Goal: Communication & Community: Answer question/provide support

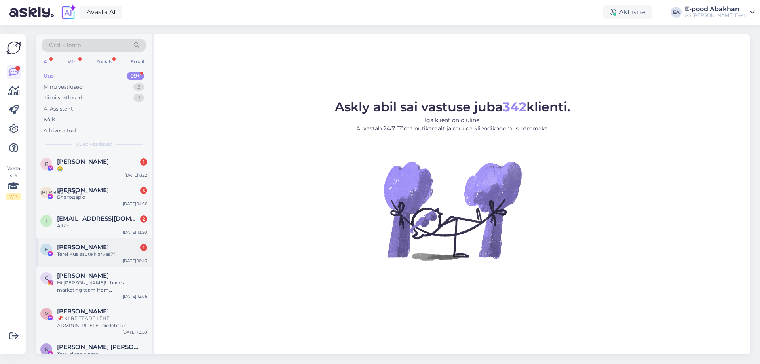
click at [118, 256] on div "Tere! Kus asute Narvas??" at bounding box center [102, 254] width 90 height 7
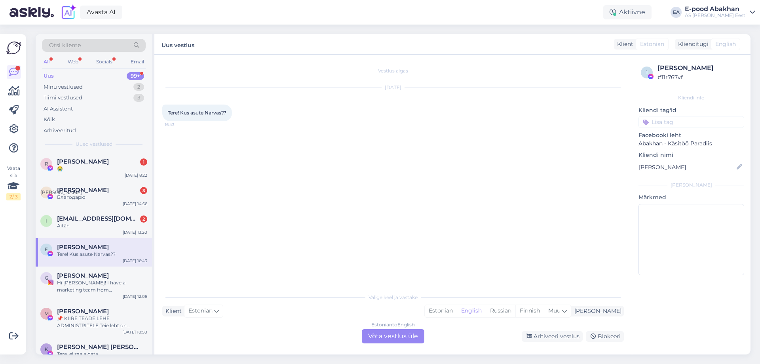
click at [399, 337] on div "Estonian to English Võta vestlus üle" at bounding box center [393, 336] width 63 height 14
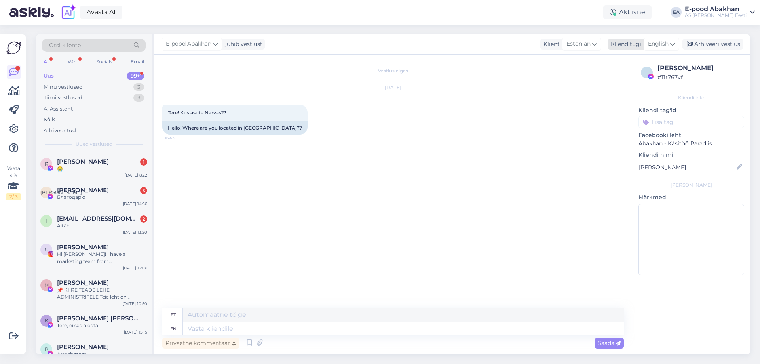
click at [676, 43] on div "English" at bounding box center [662, 44] width 36 height 13
type input "[GEOGRAPHIC_DATA]"
click at [651, 80] on link "Estonian" at bounding box center [643, 79] width 87 height 13
click at [251, 324] on textarea at bounding box center [392, 327] width 461 height 17
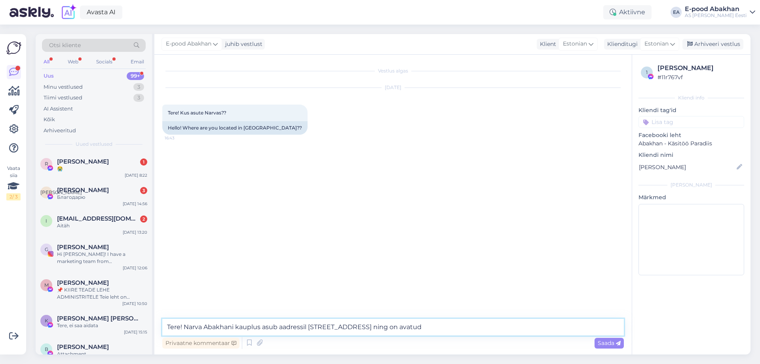
paste textarea "E–R 10.00–18.00 L 10.00–16.00"
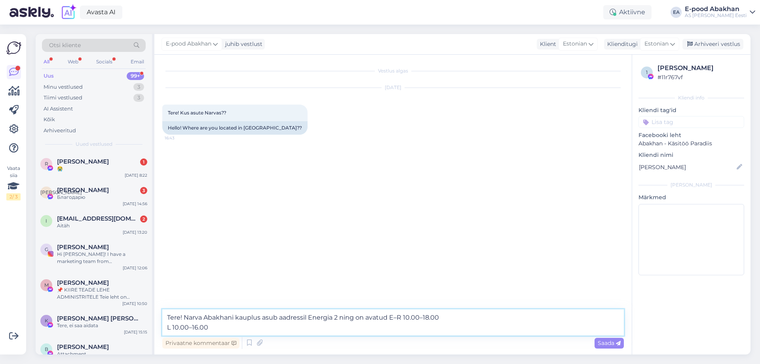
click at [168, 326] on textarea "Tere! Narva Abakhani kauplus asub aadressil Energia 2 ning on avatud E–R 10.00–…" at bounding box center [392, 322] width 461 height 26
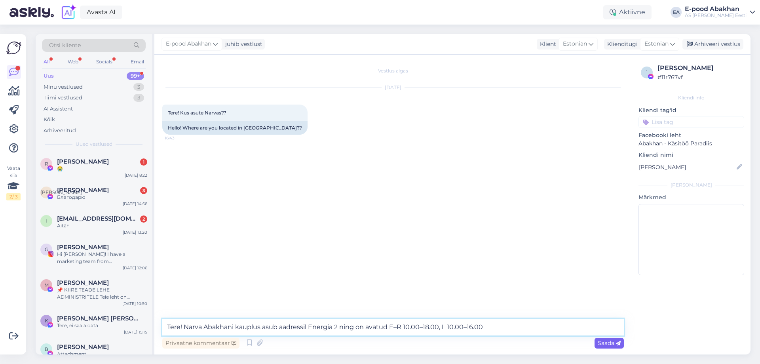
type textarea "Tere! Narva Abakhani kauplus asub aadressil Energia 2 ning on avatud E–R 10.00–…"
click at [616, 344] on icon at bounding box center [618, 343] width 5 height 5
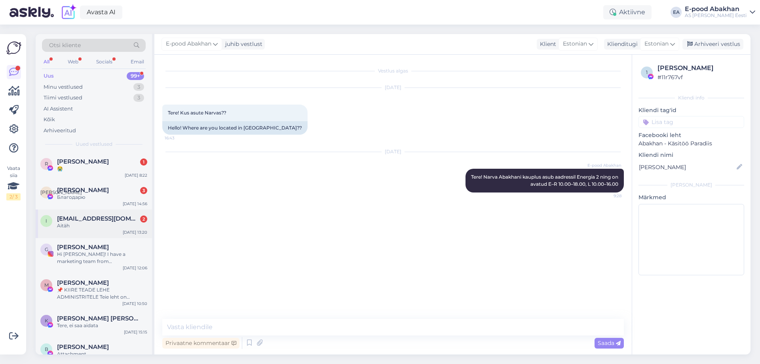
click at [125, 228] on div "Aitäh" at bounding box center [102, 225] width 90 height 7
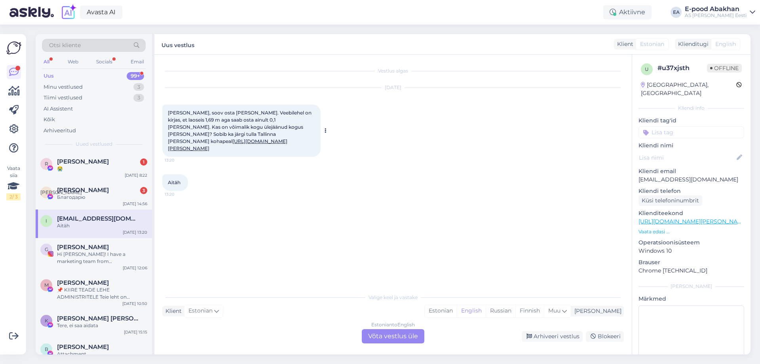
click at [287, 138] on link "[URL][DOMAIN_NAME][PERSON_NAME]" at bounding box center [228, 144] width 120 height 13
click at [418, 336] on div "Estonian to English Võta vestlus üle" at bounding box center [393, 336] width 63 height 14
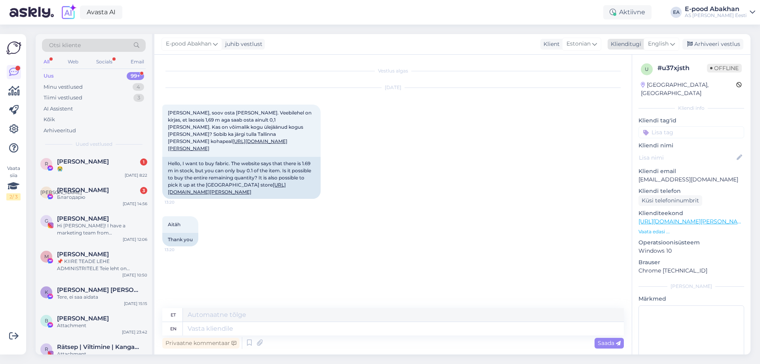
click at [674, 43] on icon at bounding box center [672, 44] width 5 height 9
click at [658, 82] on link "Estonian" at bounding box center [643, 79] width 87 height 13
click at [295, 326] on textarea at bounding box center [392, 327] width 461 height 17
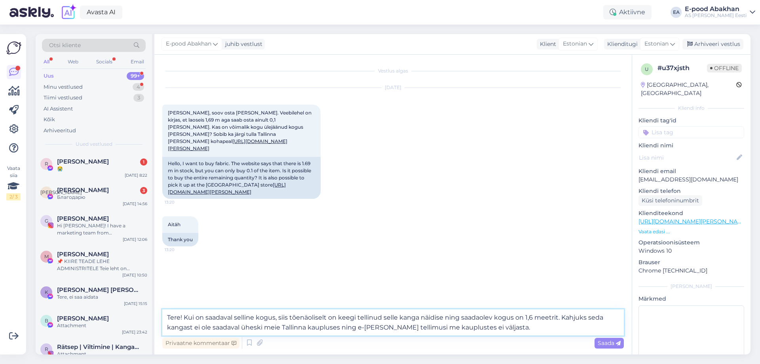
drag, startPoint x: 559, startPoint y: 319, endPoint x: 566, endPoint y: 322, distance: 6.9
click at [560, 318] on textarea "Tere! Kui on saadaval selline kogus, siis tõenäoliselt on keegi tellinud selle …" at bounding box center [392, 322] width 461 height 26
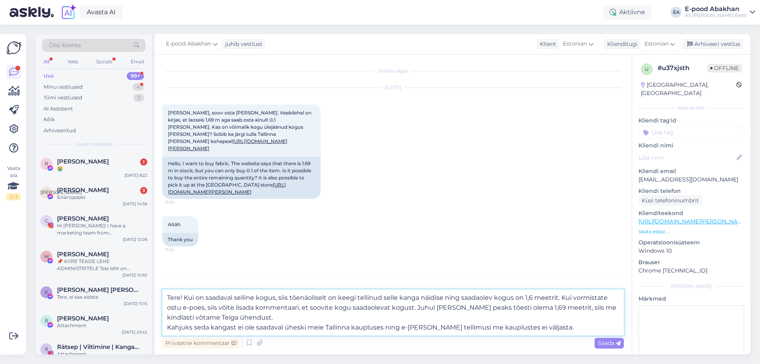
click at [514, 297] on textarea "Tere! Kui on saadaval selline kogus, siis tõenäoliselt on keegi tellinud selle …" at bounding box center [392, 312] width 461 height 46
click at [521, 297] on textarea "Tere! Kui on saadaval selline kogus, siis tõenäoliselt on keegi tellinud selle …" at bounding box center [392, 312] width 461 height 46
click at [595, 323] on textarea "Tere! Kui on saadaval selline kogus, siis tõenäoliselt on keegi tellinud selle …" at bounding box center [392, 312] width 461 height 46
type textarea "Tere! Kui on saadaval selline kogus, siis tõenäoliselt on keegi tellinud selle …"
click at [606, 343] on span "Saada" at bounding box center [609, 342] width 23 height 7
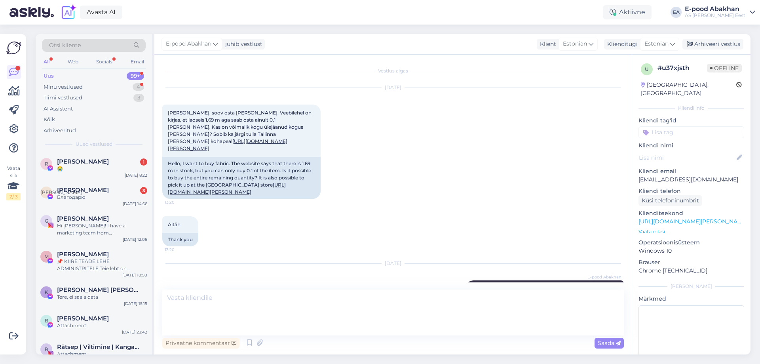
scroll to position [30, 0]
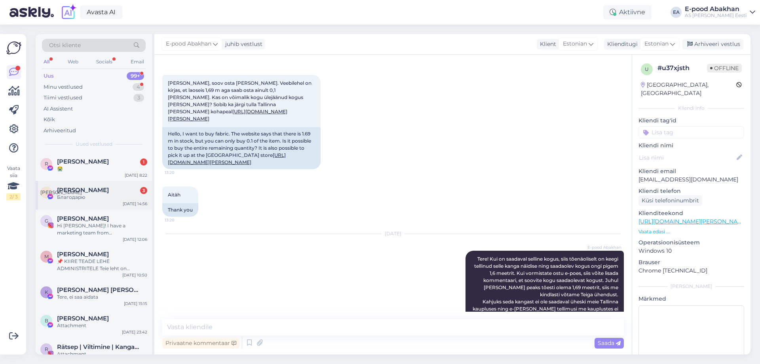
click at [110, 196] on div "Благодарю" at bounding box center [102, 197] width 90 height 7
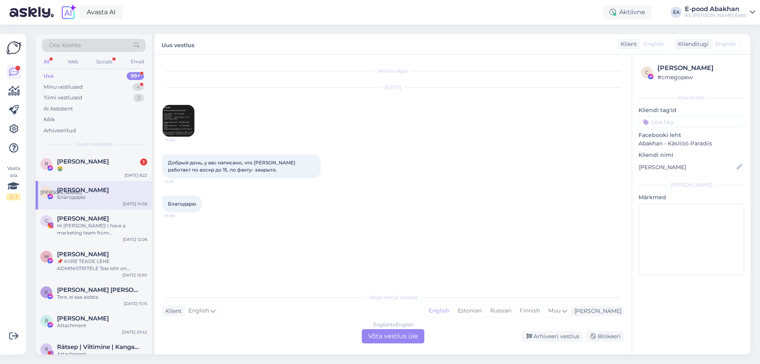
click at [187, 129] on img at bounding box center [179, 121] width 32 height 32
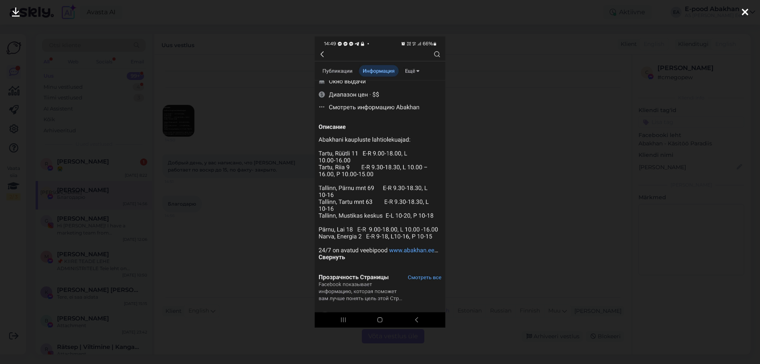
click at [277, 205] on div at bounding box center [380, 182] width 760 height 364
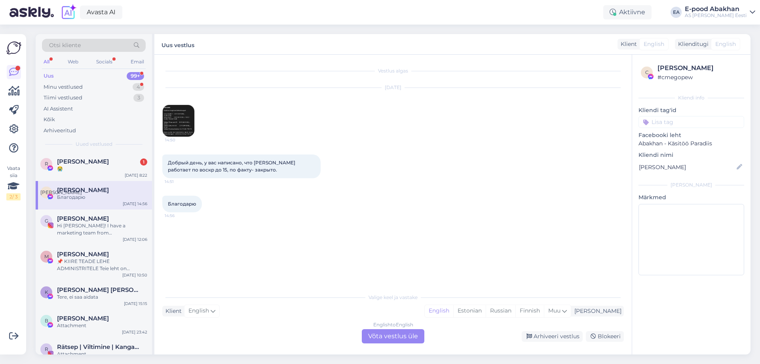
click at [388, 337] on div "English to English Võta vestlus üle" at bounding box center [393, 336] width 63 height 14
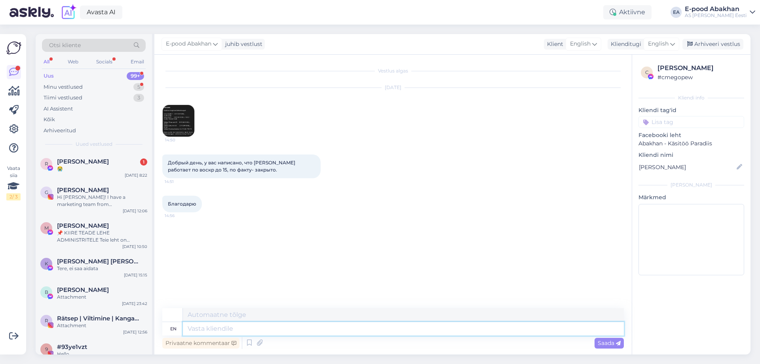
click at [394, 323] on textarea at bounding box center [403, 328] width 441 height 13
click at [661, 45] on span "English" at bounding box center [658, 44] width 21 height 9
click at [649, 82] on link "Estonian" at bounding box center [643, 79] width 87 height 13
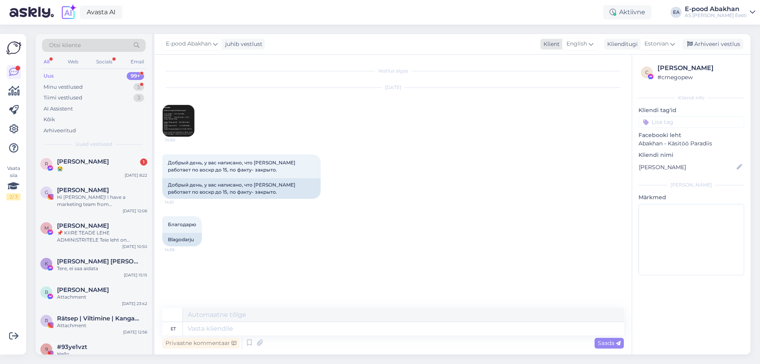
click at [587, 45] on span "English" at bounding box center [576, 44] width 21 height 9
type input "[GEOGRAPHIC_DATA]"
click at [569, 82] on link "Russian" at bounding box center [569, 79] width 87 height 13
click at [208, 329] on textarea at bounding box center [403, 328] width 441 height 13
type textarea "Tere!"
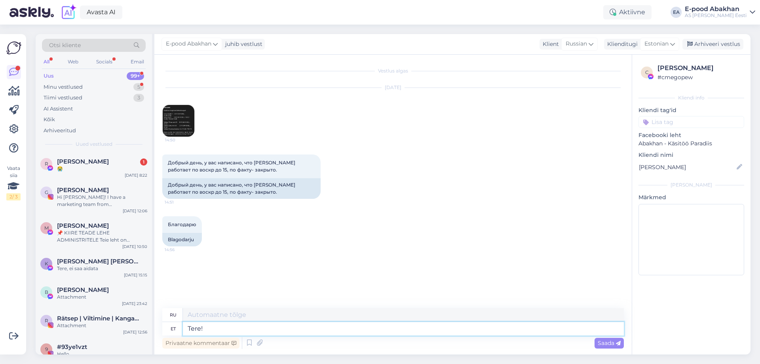
type textarea "Привет!"
type textarea "Tere! Aitäh t"
type textarea "Привет! [GEOGRAPHIC_DATA]."
type textarea "Tere! Aitäh tähelepaneku e"
type textarea "Здравствуйте! Спасибо за внимание."
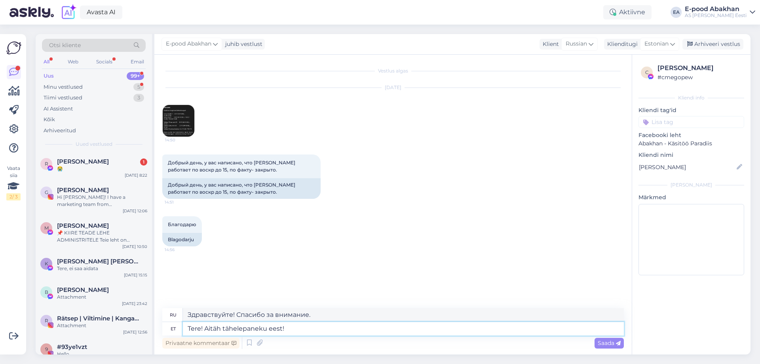
type textarea "Tere! Aitäh tähelepaneku eest!"
type textarea "Привет! Спасибо за ваше наблюдение!"
type textarea "Tere! Aitäh tähelepaneku eest! Sotsiaalmeedis o"
type textarea "Привет! Спасибо за ваше наблюдение! Социальные сети"
type textarea "Tere! Aitäh tähelepaneku eest! Sotsiaalmeedis on t"
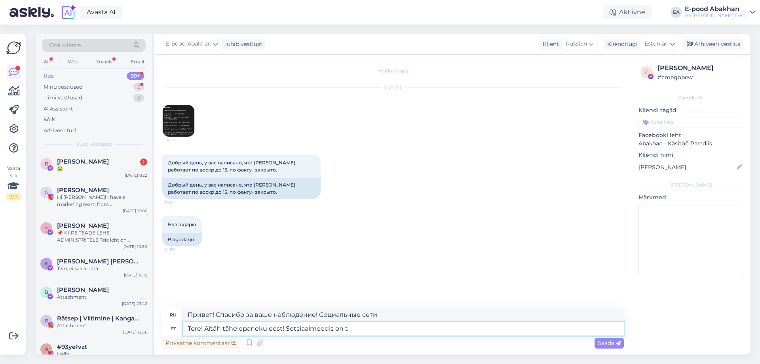
type textarea "Привет! Спасибо за ваше наблюдение! Социальные сети — это"
type textarea "Tere! Aitäh tähelepaneku eest! Sotsiaalmeedis on tõesto"
type textarea "Привет! Спасибо за ваше наблюдение! Социальные сети — это реальность."
type textarea "Tere! Aitäh tähelepaneku eest! Sotsiaalmeedis on tõesti kah"
type textarea "Привет! Спасибо за ваше наблюдение! Социальные сети действительно…"
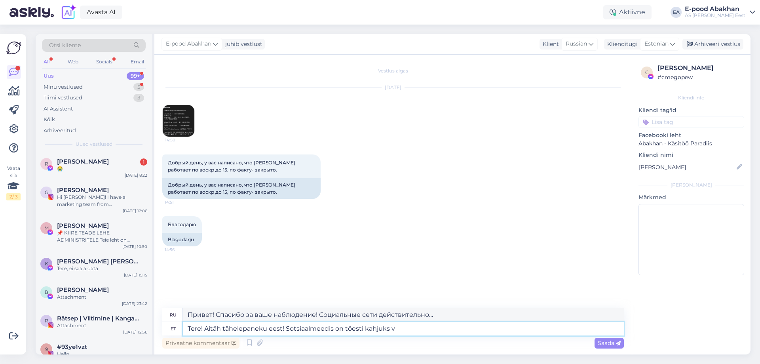
type textarea "Tere! Aitäh tähelepaneku eest! Sotsiaalmeedis on tõesti kahjuks va"
type textarea "Привет! Спасибо за ваше наблюдение! Социальные сети — это просто позор."
type textarea "Tere! Aitäh tähelepaneku eest! Sotsiaalmeedis on tõesti kahjuks vale in"
type textarea "Привет! Спасибо за ваше наблюдение! К сожалению, социальные сети действительно …"
type textarea "Tere! Aitäh tähelepaneku eest! Sotsiaalmeedis on tõesti kahjuks vale info ü"
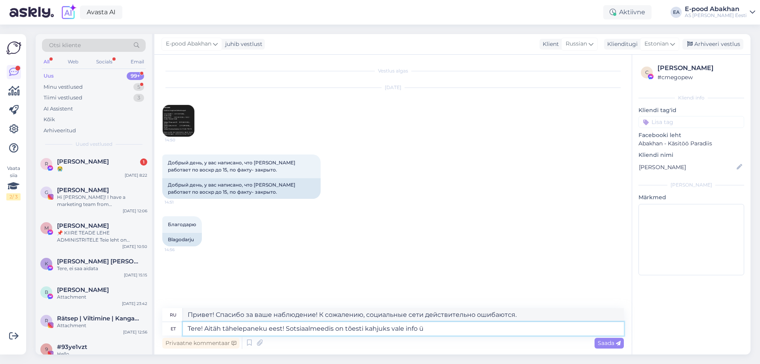
type textarea "Здравствуйте! Спасибо за ваше наблюдение! К сожалению, в социальных сетях дейст…"
type textarea "Tere! Aitäh tähelepaneku eest! Sotsiaalmeedis on tõesti kahjuks vale info üleva…"
type textarea "Здравствуйте! Спасибо за ваше наблюдение! К сожалению, в социальных сетях дейст…"
type textarea "Tere! Aitäh tähelepaneku eest! Sotsiaalmeedis on tõesti kahjuks vale info üleva…"
type textarea "Здравствуйте! Спасибо за ваше замечание! К сожалению, в социальных сетях действ…"
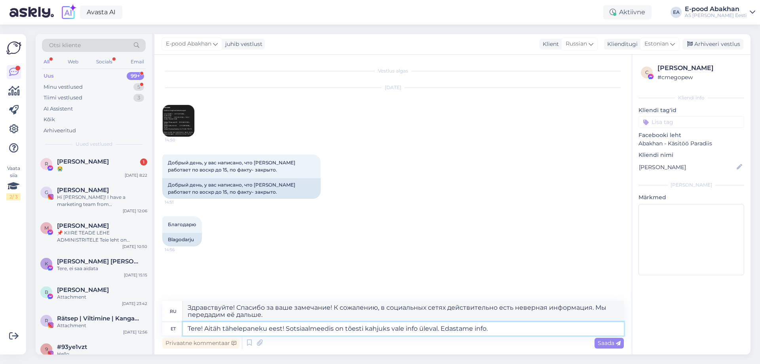
type textarea "Tere! Aitäh tähelepaneku eest! Sotsiaalmeedis on tõesti kahjuks vale info üleva…"
click at [186, 125] on img at bounding box center [179, 121] width 32 height 32
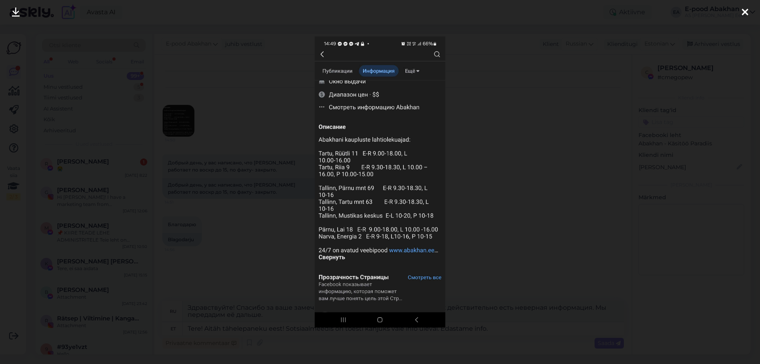
click at [233, 173] on div at bounding box center [380, 182] width 760 height 364
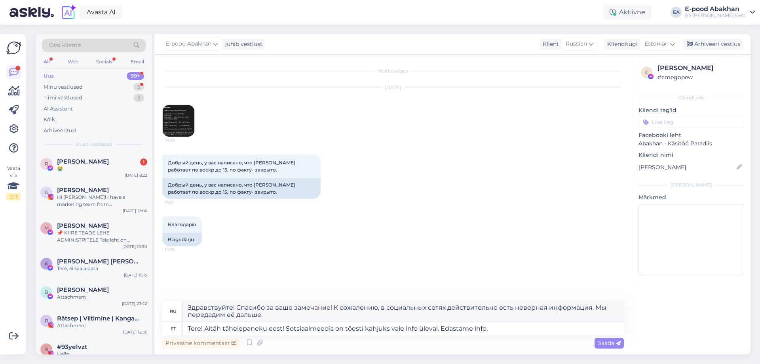
click at [606, 345] on span "Saada" at bounding box center [609, 342] width 23 height 7
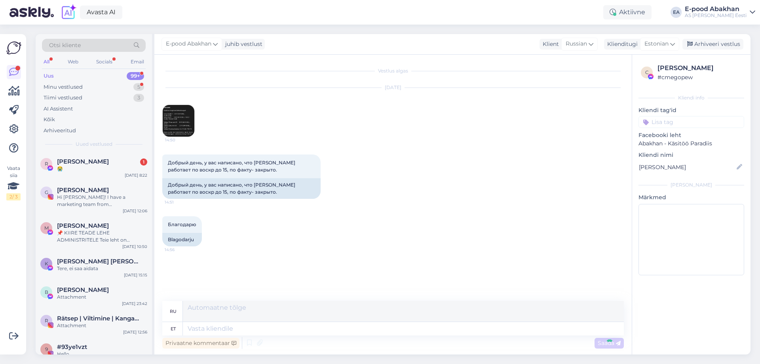
scroll to position [40, 0]
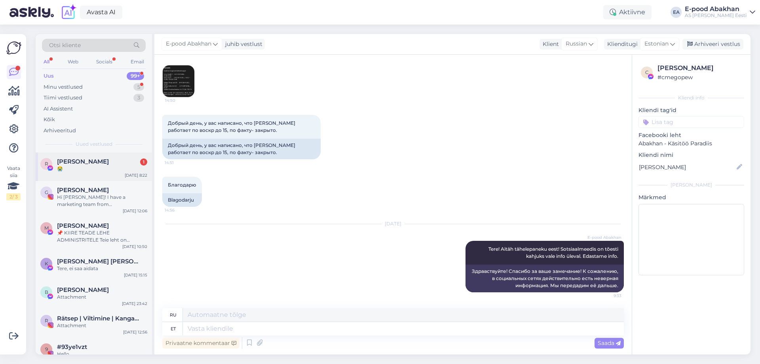
click at [85, 171] on div "😭" at bounding box center [102, 168] width 90 height 7
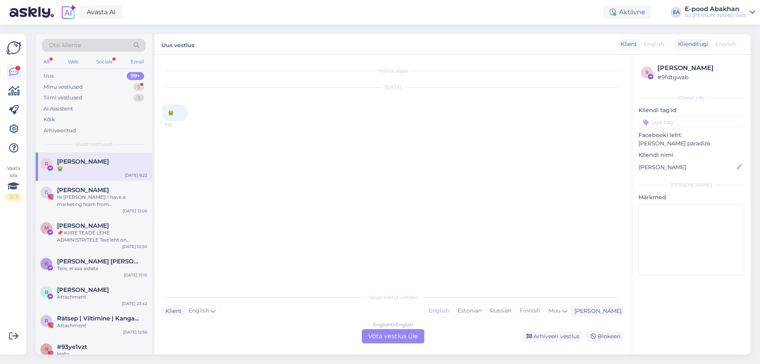
scroll to position [0, 0]
click at [395, 339] on div "English to English Võta vestlus üle" at bounding box center [393, 336] width 63 height 14
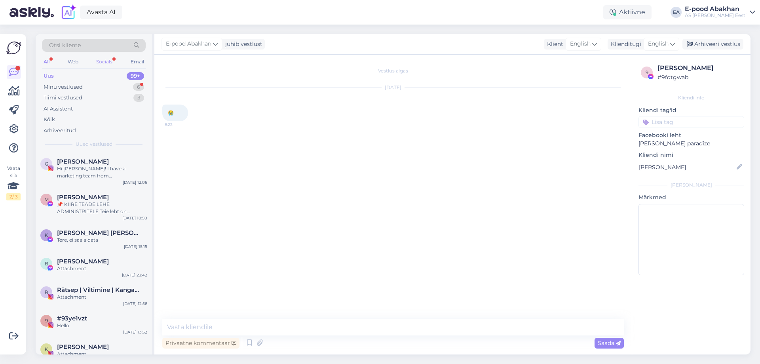
click at [100, 61] on div "Socials" at bounding box center [104, 62] width 19 height 10
drag, startPoint x: 51, startPoint y: 57, endPoint x: 51, endPoint y: 63, distance: 5.9
click at [51, 56] on div "Otsi kliente All Web Socials Email Uus 58 Minu vestlused 3 Tiimi vestlused 0 AI…" at bounding box center [94, 93] width 116 height 118
click at [51, 63] on div "All Web Socials Email" at bounding box center [94, 63] width 104 height 12
click at [48, 62] on div "All" at bounding box center [46, 62] width 9 height 10
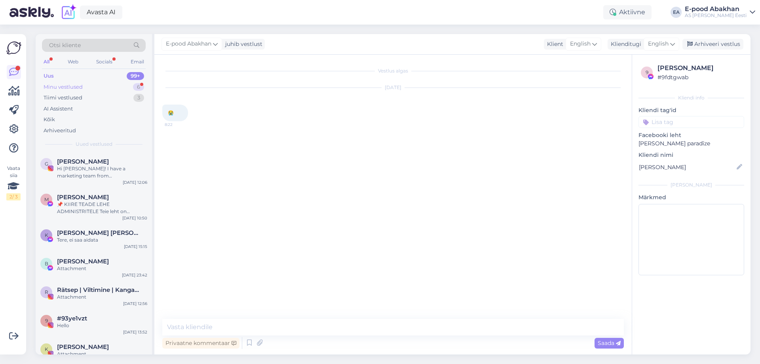
click at [79, 91] on div "Minu vestlused 6" at bounding box center [94, 87] width 104 height 11
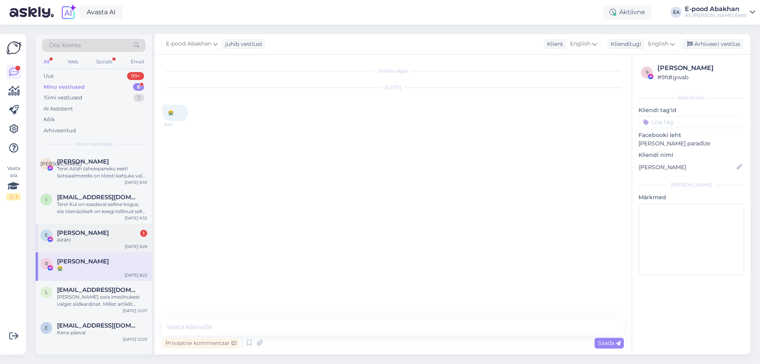
click at [101, 242] on div "Aitäh!" at bounding box center [102, 239] width 90 height 7
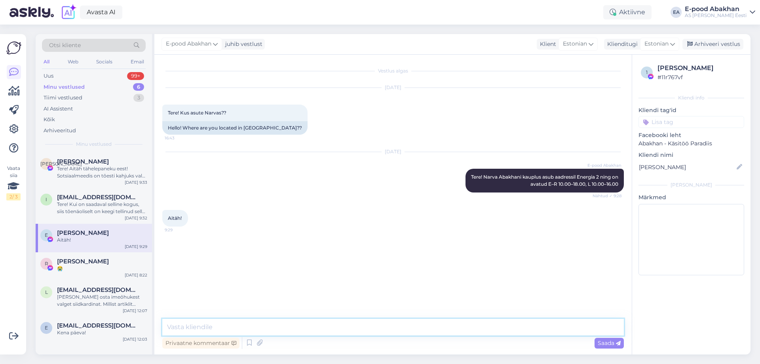
click at [213, 321] on textarea at bounding box center [392, 327] width 461 height 17
click at [96, 180] on div "Е [PERSON_NAME] Tere! Aitäh tähelepaneku eest! Sotsiaalmeedis on tõesti kahjuks…" at bounding box center [94, 170] width 116 height 36
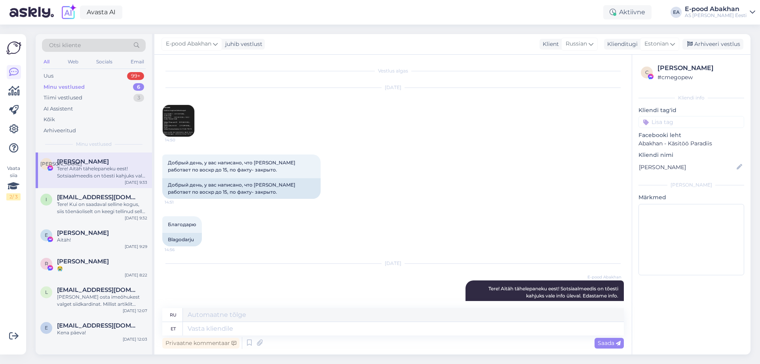
scroll to position [40, 0]
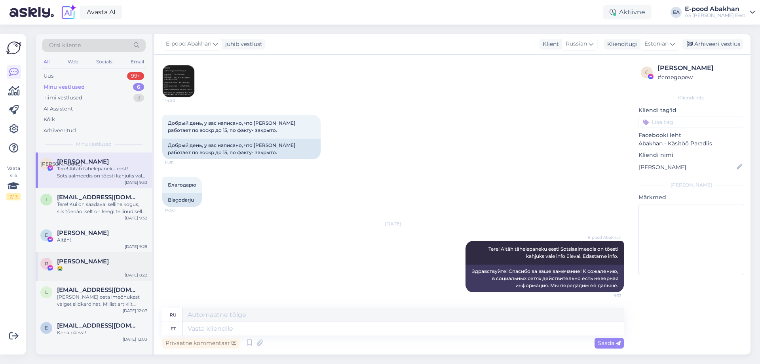
click at [107, 260] on div "[PERSON_NAME]" at bounding box center [102, 261] width 90 height 7
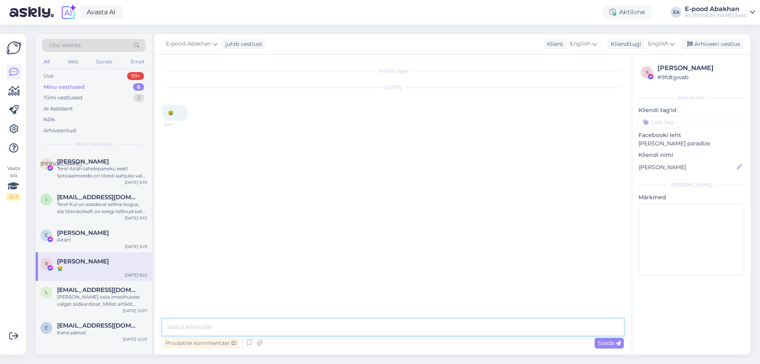
click at [223, 325] on textarea at bounding box center [392, 327] width 461 height 17
click at [93, 245] on div "E [PERSON_NAME] Aitäh! [DATE] 9:29" at bounding box center [94, 238] width 116 height 28
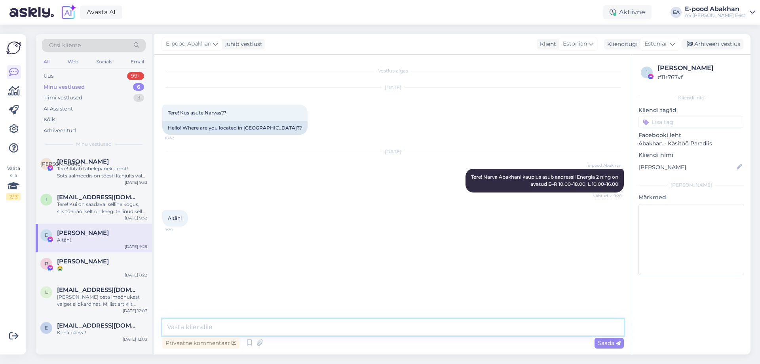
drag, startPoint x: 253, startPoint y: 330, endPoint x: 251, endPoint y: 325, distance: 5.8
click at [253, 330] on textarea at bounding box center [392, 327] width 461 height 17
type textarea "Kena päeva!"
click at [104, 171] on div "Tere! Aitäh tähelepaneku eest! Sotsiaalmeedis on tõesti kahjuks vale info üleva…" at bounding box center [102, 172] width 90 height 14
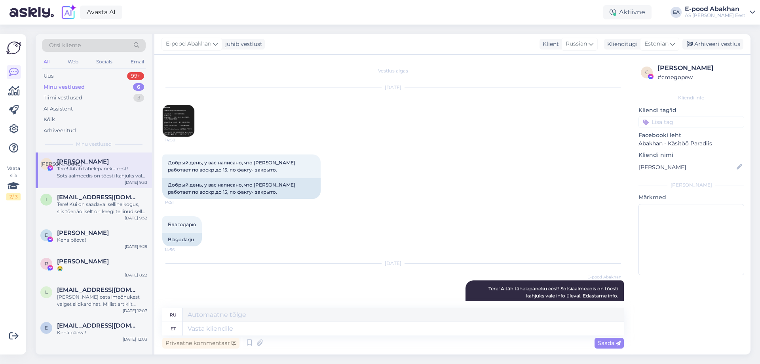
scroll to position [40, 0]
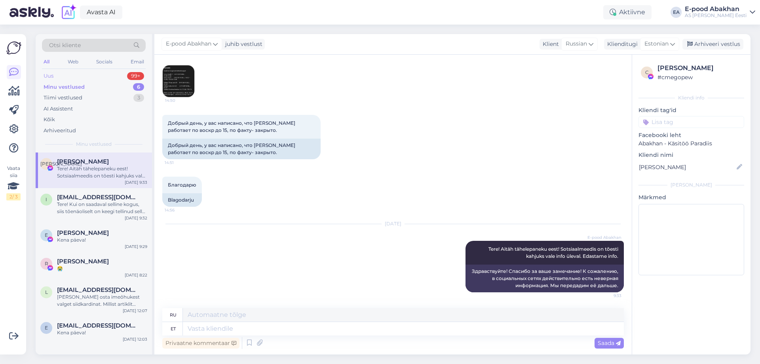
click at [54, 74] on div "Uus 99+" at bounding box center [94, 75] width 104 height 11
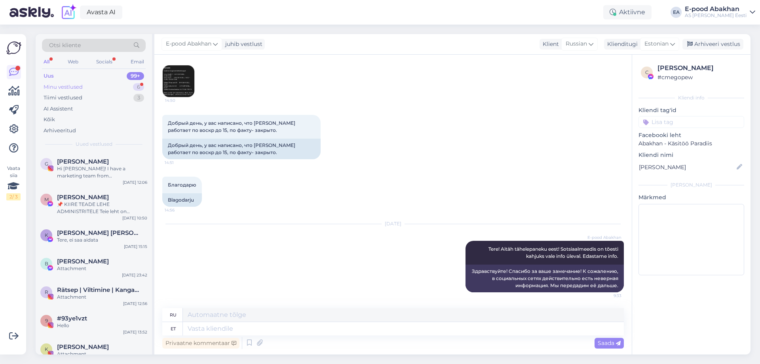
click at [113, 88] on div "Minu vestlused 6" at bounding box center [94, 87] width 104 height 11
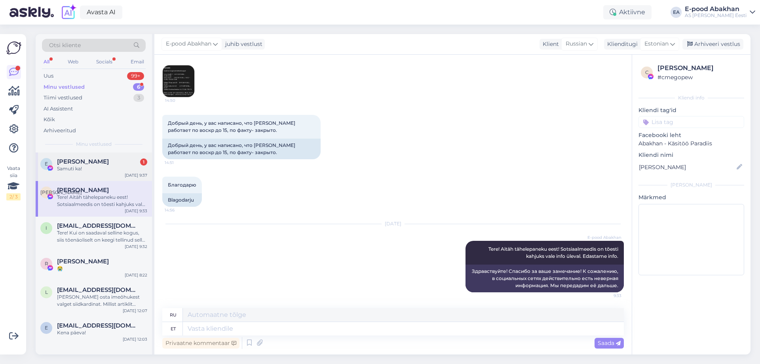
click at [120, 167] on div "Samuti ka!" at bounding box center [102, 168] width 90 height 7
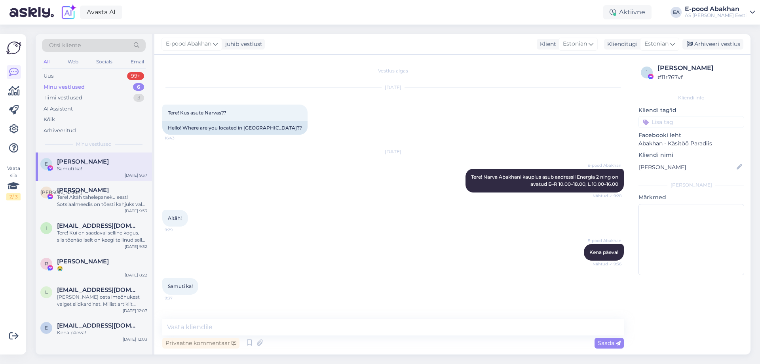
click at [207, 287] on div "Samuti ka! 9:37" at bounding box center [392, 286] width 461 height 34
click at [205, 287] on button at bounding box center [203, 286] width 5 height 7
click at [229, 245] on div "E-pood Abakhan Kena päeva! Nähtud ✓ 9:36" at bounding box center [392, 252] width 461 height 34
